Goal: Information Seeking & Learning: Learn about a topic

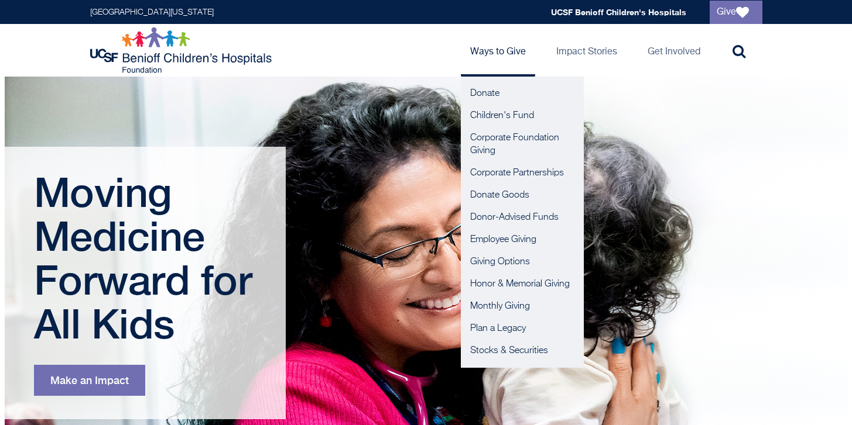
click at [482, 80] on ul "Donate Children's Fund Corporate Foundation Giving Corporate Partnerships Donat…" at bounding box center [522, 222] width 123 height 291
click at [482, 86] on link "Donate" at bounding box center [522, 94] width 123 height 22
click at [503, 121] on link "Children's Fund" at bounding box center [522, 116] width 123 height 22
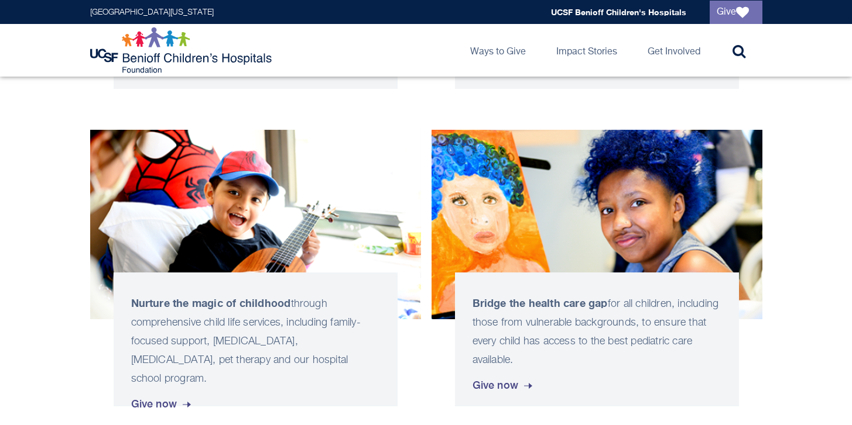
scroll to position [1145, 0]
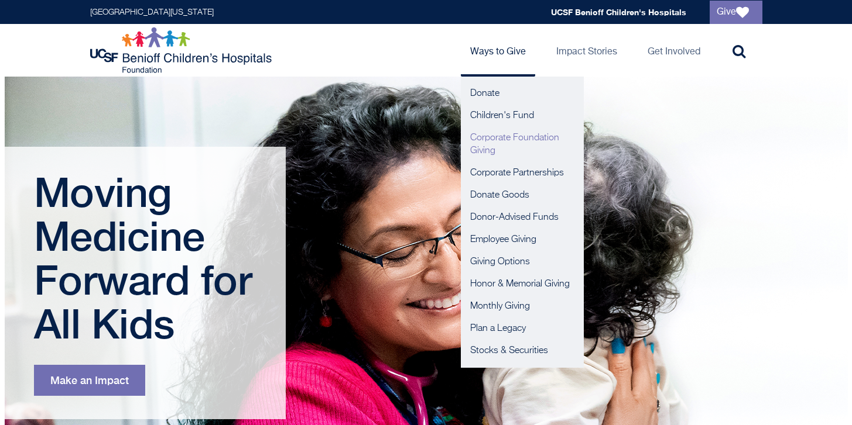
click at [476, 140] on link "Corporate Foundation Giving" at bounding box center [522, 144] width 123 height 35
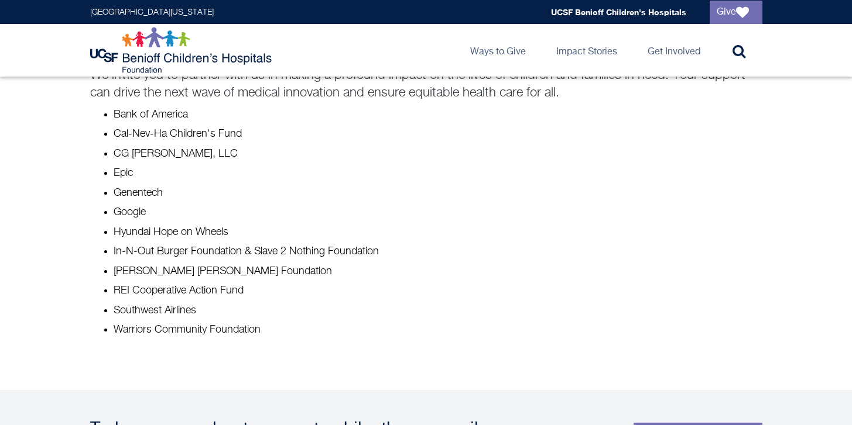
scroll to position [940, 0]
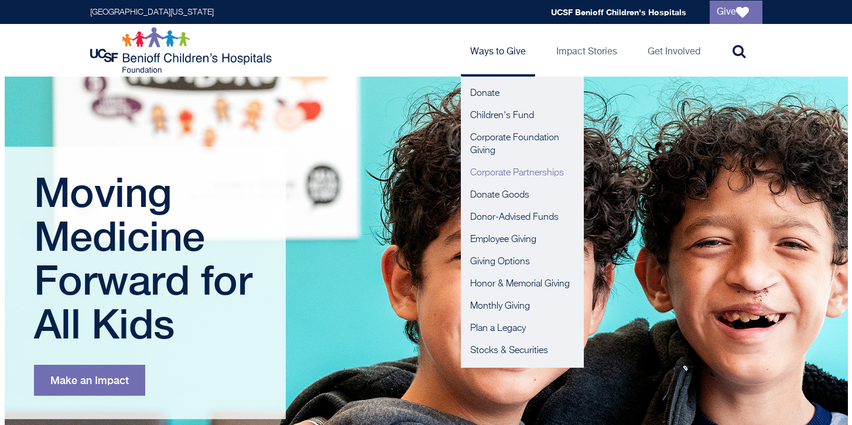
click at [496, 176] on link "Corporate Partnerships" at bounding box center [522, 173] width 123 height 22
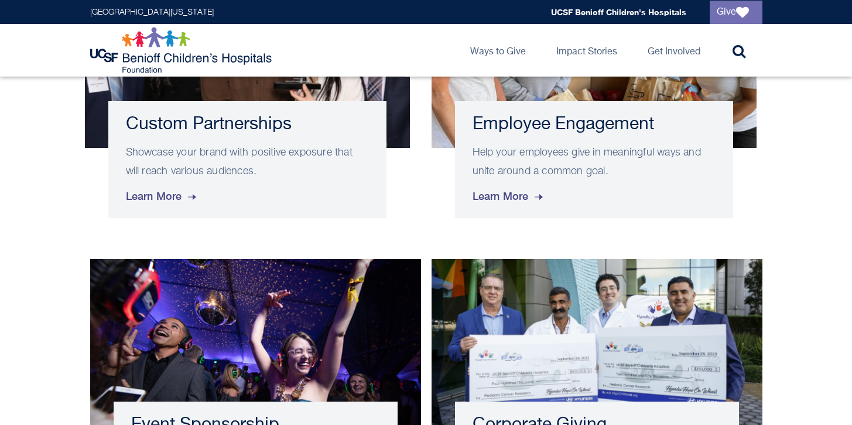
scroll to position [624, 0]
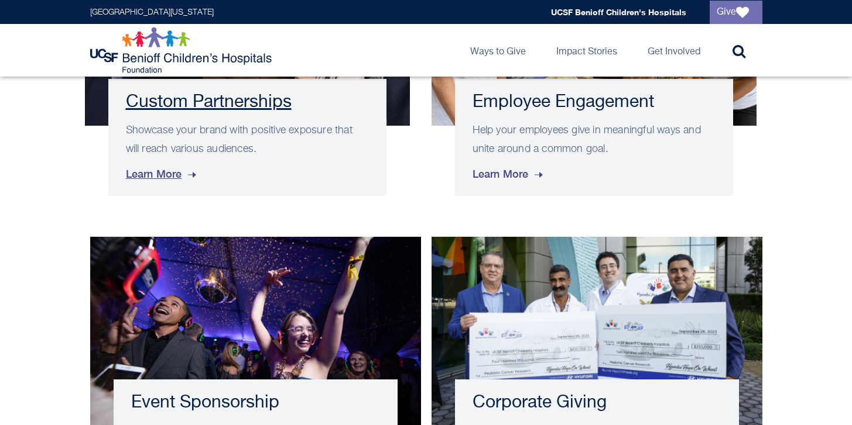
click at [278, 139] on p "Showcase your brand with positive exposure that will reach various audiences." at bounding box center [247, 139] width 243 height 37
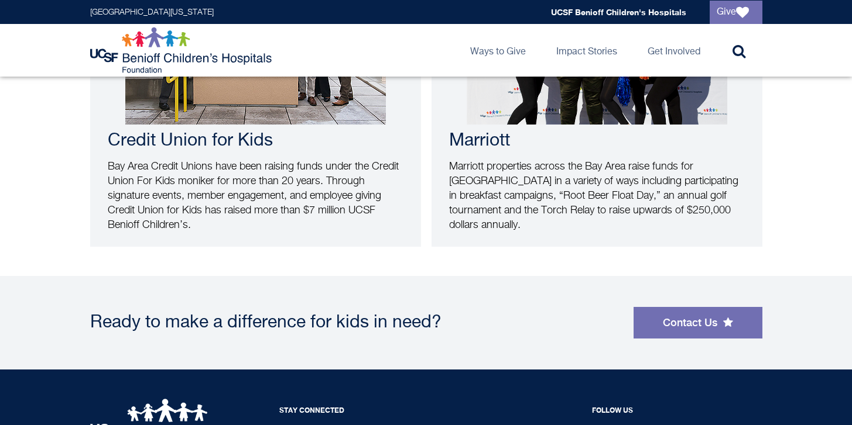
scroll to position [738, 0]
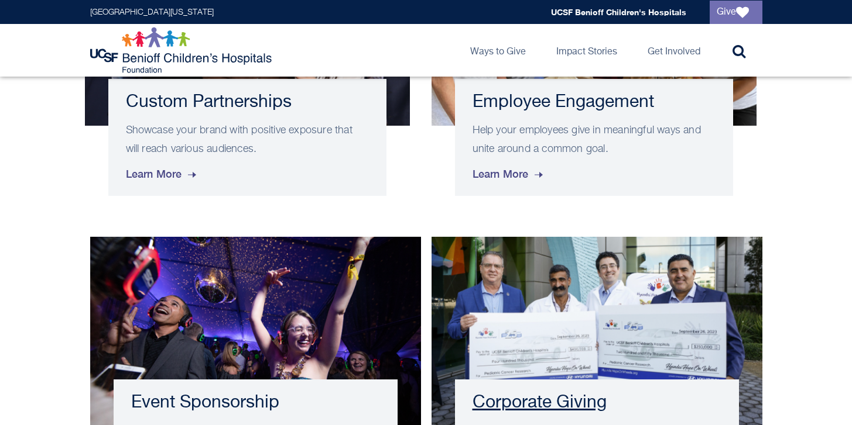
scroll to position [747, 0]
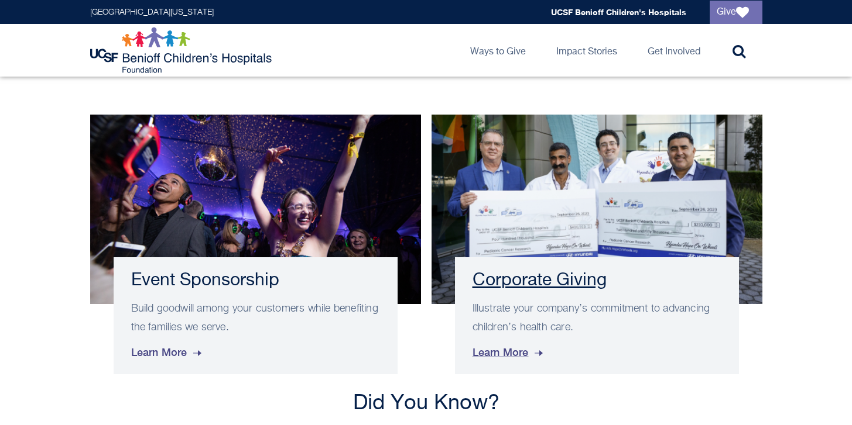
click at [482, 265] on div "Corporate Giving Illustrate your company’s commitment to advancing children’s h…" at bounding box center [597, 316] width 284 height 117
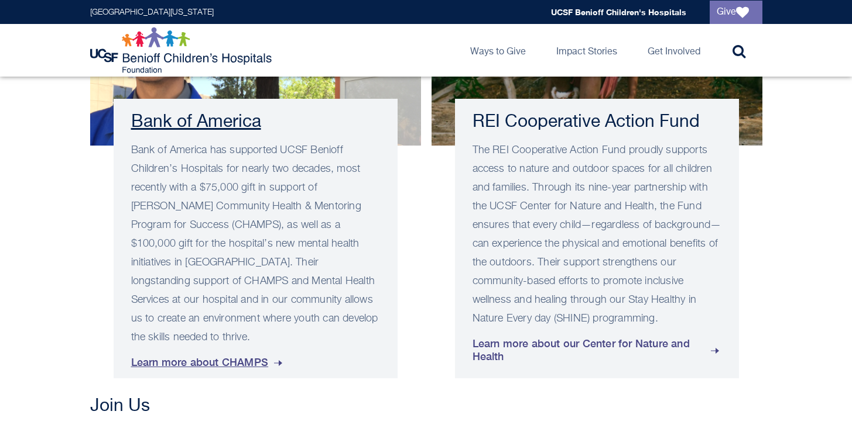
scroll to position [898, 0]
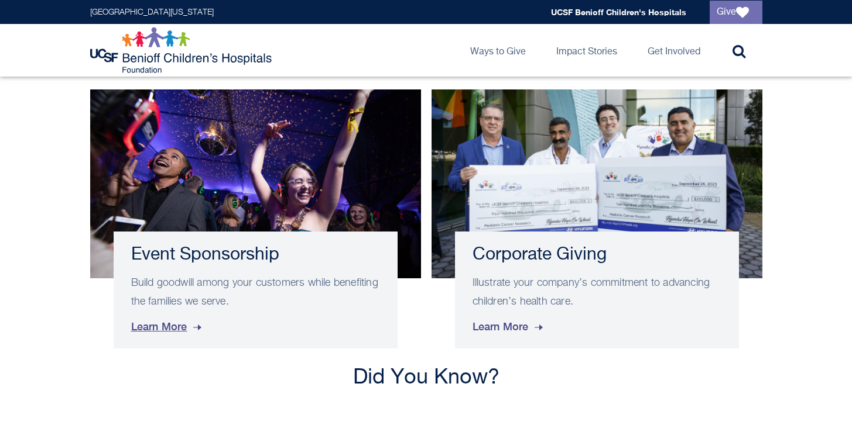
scroll to position [747, 0]
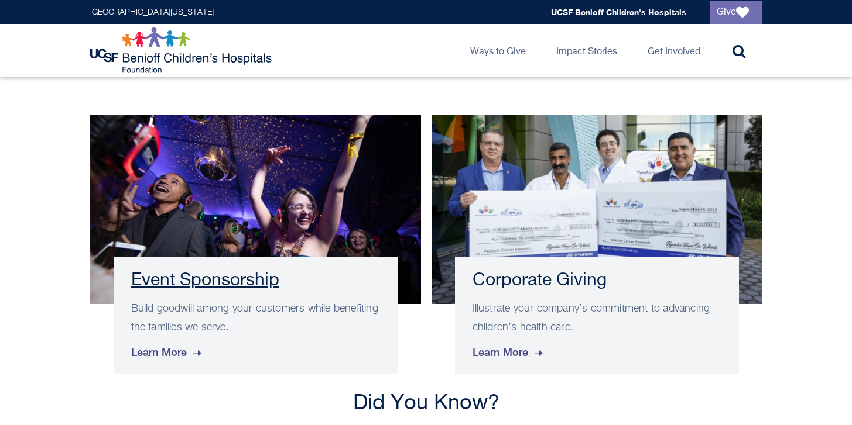
click at [124, 259] on div "Event Sponsorship Build goodwill among your customers while benefiting the fami…" at bounding box center [256, 316] width 284 height 117
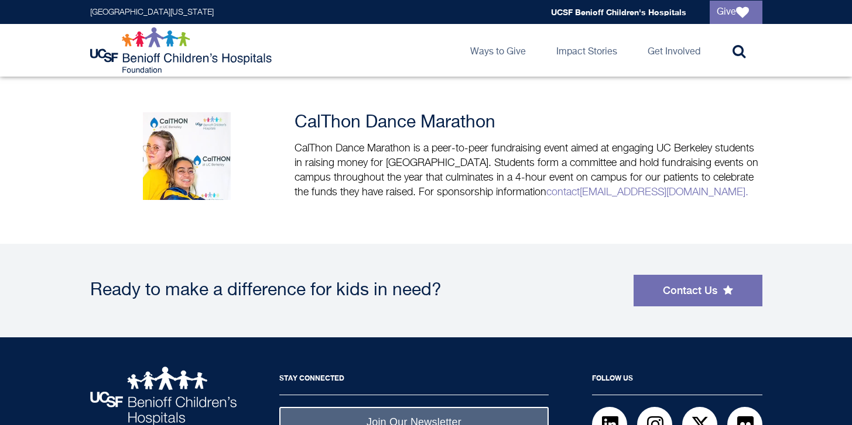
scroll to position [808, 0]
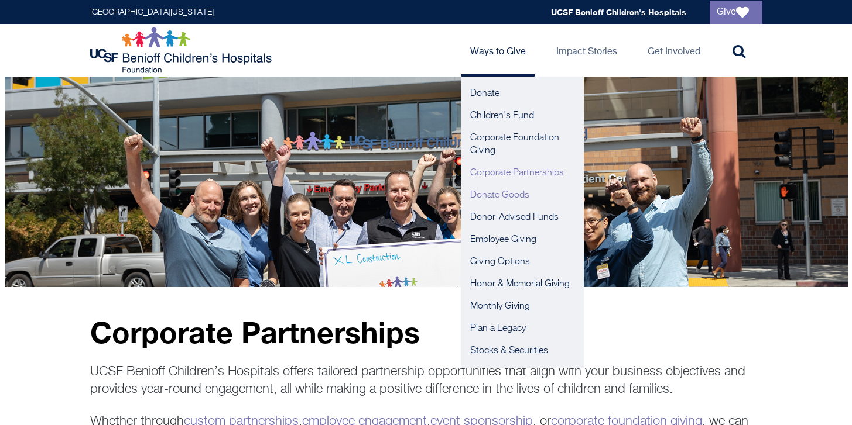
click at [512, 194] on link "Donate Goods" at bounding box center [522, 195] width 123 height 22
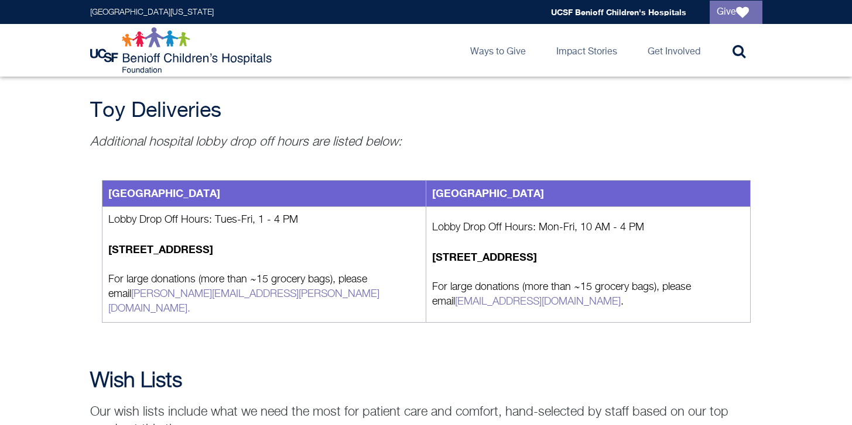
scroll to position [1070, 0]
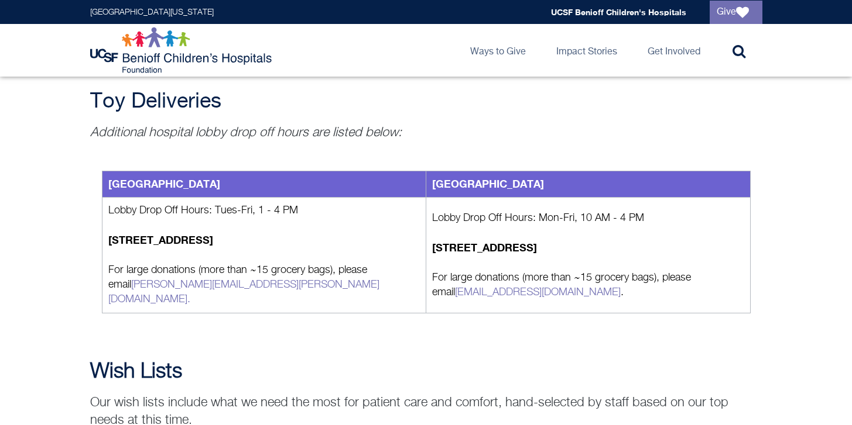
click at [512, 194] on td "[GEOGRAPHIC_DATA]" at bounding box center [588, 184] width 324 height 26
click at [512, 194] on td "San Francisco Children's Hospital" at bounding box center [588, 184] width 324 height 26
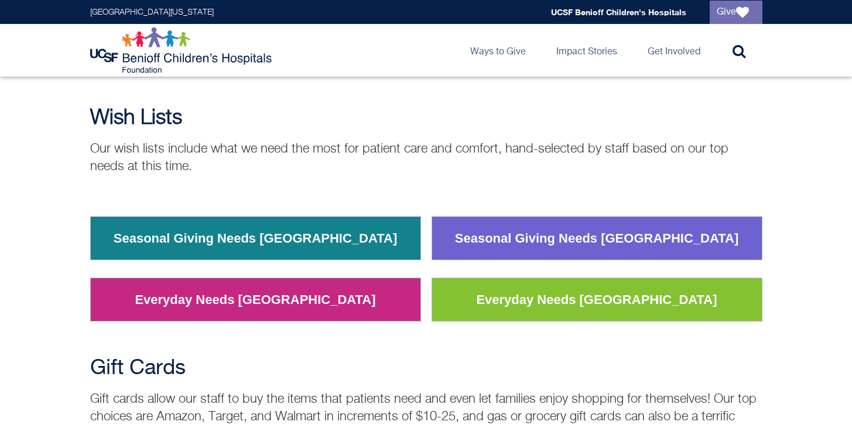
scroll to position [1368, 0]
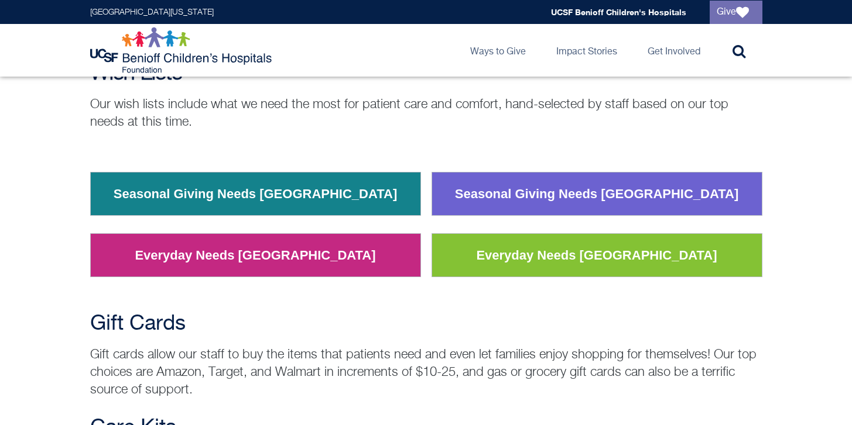
click at [473, 234] on td "Everyday Needs San Francisco" at bounding box center [596, 255] width 330 height 43
click at [506, 241] on link "Everyday Needs San Francisco" at bounding box center [596, 256] width 258 height 30
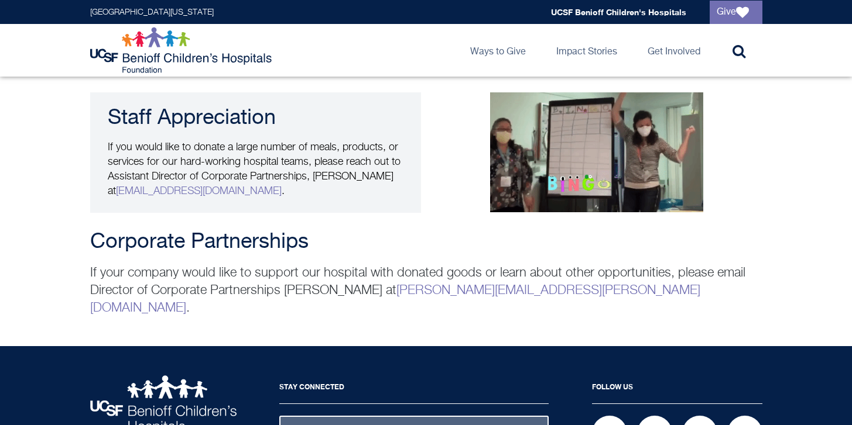
scroll to position [2358, 0]
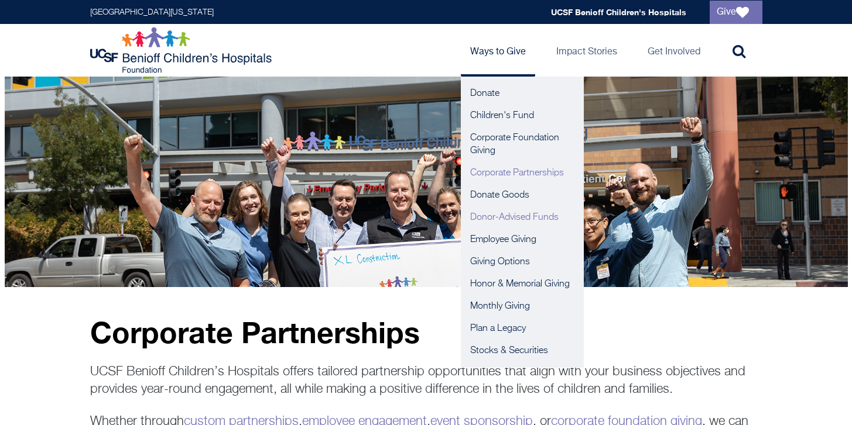
click at [523, 214] on link "Donor-Advised Funds" at bounding box center [522, 218] width 123 height 22
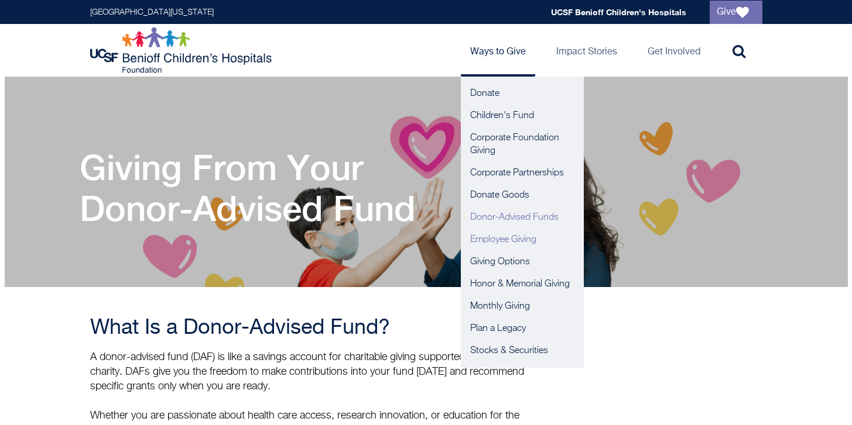
click at [505, 246] on link "Employee Giving" at bounding box center [522, 240] width 123 height 22
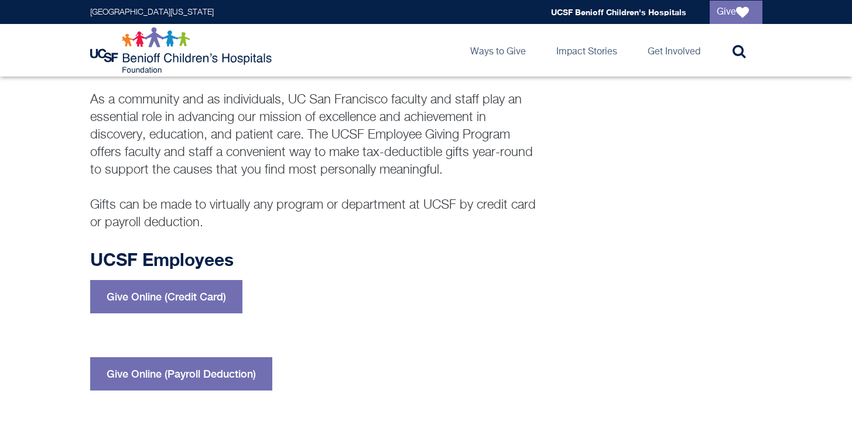
scroll to position [145, 0]
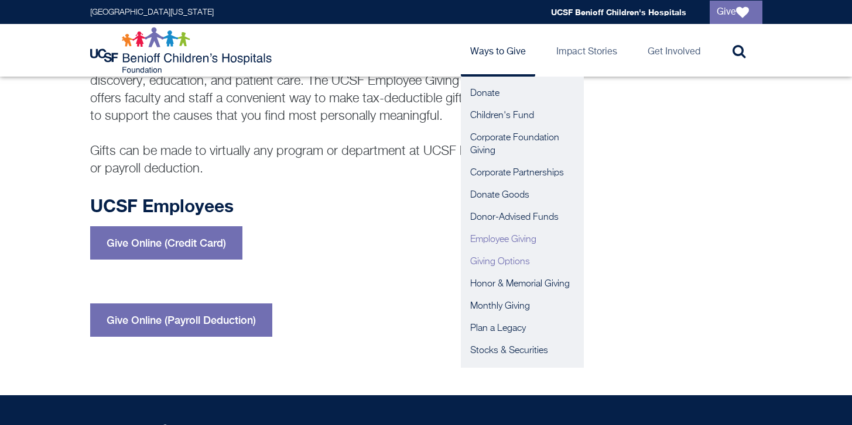
click at [516, 259] on link "Giving Options" at bounding box center [522, 262] width 123 height 22
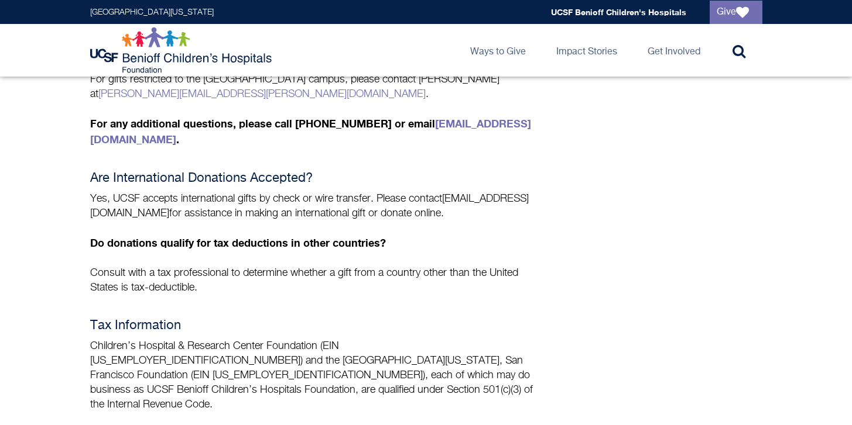
scroll to position [911, 0]
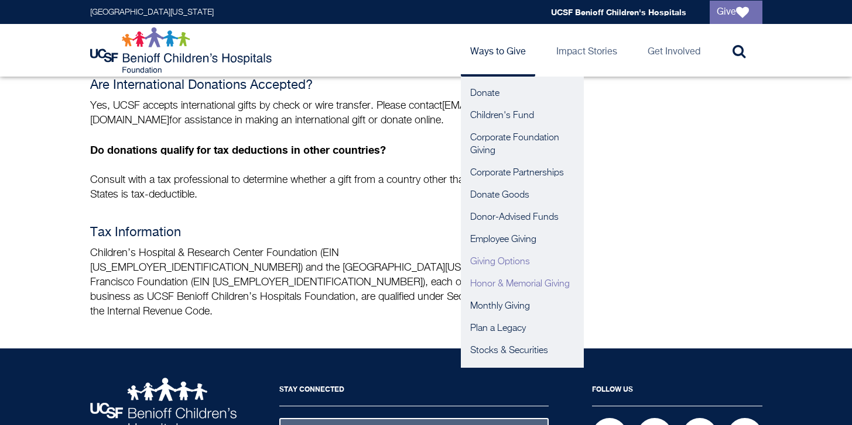
click at [485, 282] on link "Honor & Memorial Giving" at bounding box center [522, 284] width 123 height 22
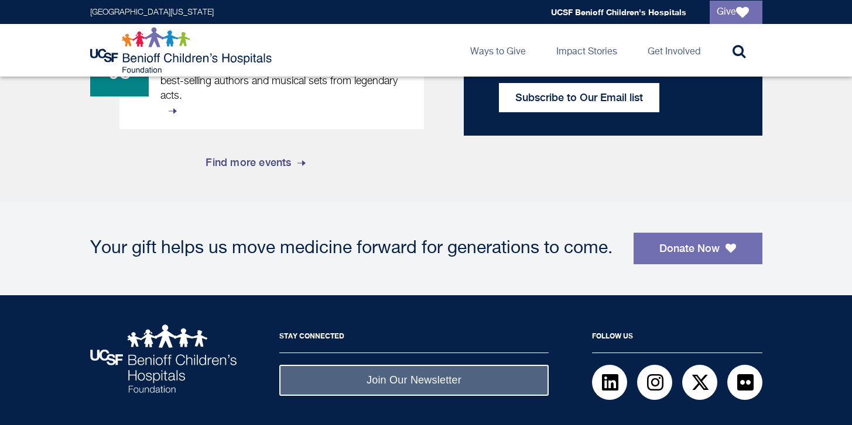
scroll to position [1218, 0]
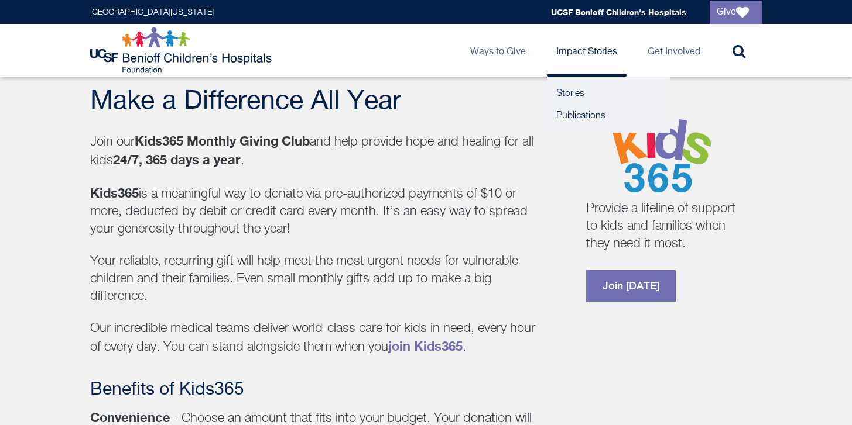
scroll to position [131, 0]
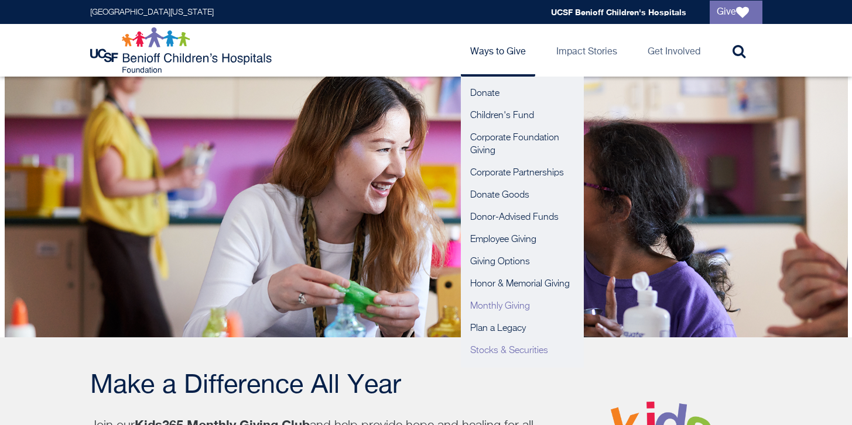
click at [491, 355] on link "Stocks & Securities" at bounding box center [522, 351] width 123 height 22
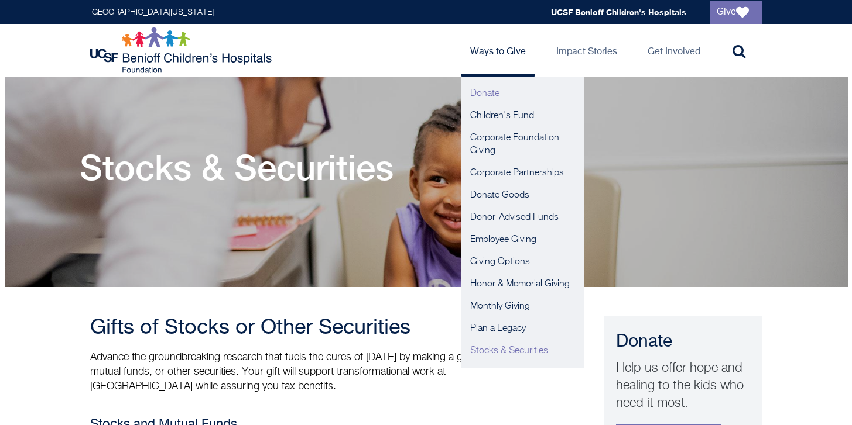
click at [498, 88] on link "Donate" at bounding box center [522, 94] width 123 height 22
